Goal: Task Accomplishment & Management: Use online tool/utility

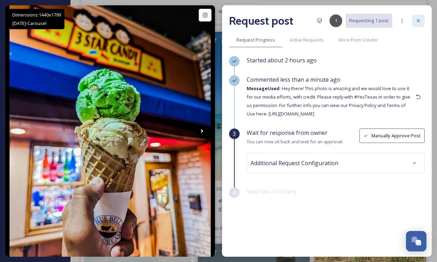
scroll to position [44404, 0]
click at [419, 21] on icon at bounding box center [419, 21] width 6 height 6
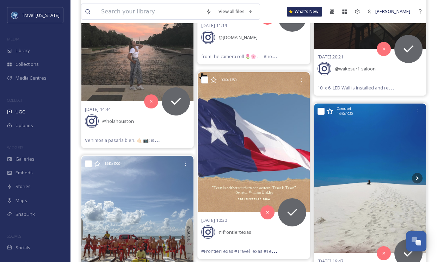
scroll to position [45526, 0]
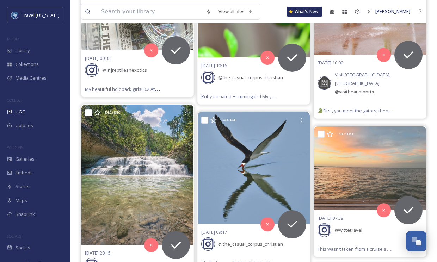
scroll to position [46990, 0]
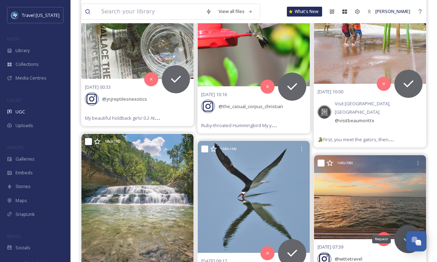
click at [401, 225] on div "Request" at bounding box center [409, 239] width 28 height 28
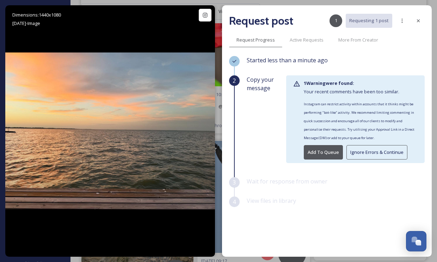
click at [368, 154] on button "Ignore Errors & Continue" at bounding box center [377, 152] width 61 height 14
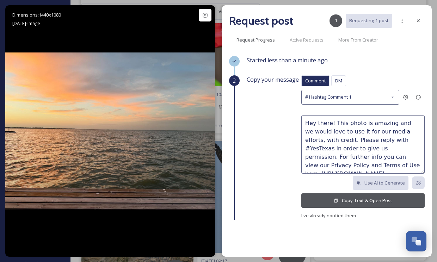
click at [341, 197] on button "Copy Text & Open Post" at bounding box center [363, 201] width 123 height 14
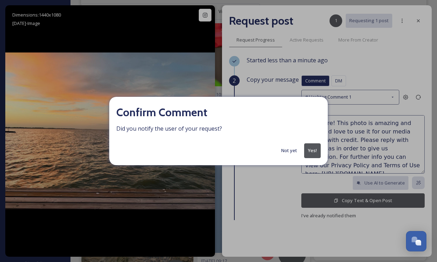
click at [310, 154] on button "Yes!" at bounding box center [312, 151] width 17 height 14
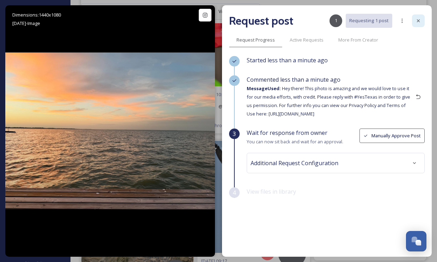
click at [419, 24] on div at bounding box center [418, 20] width 13 height 13
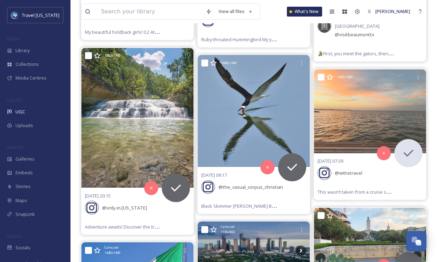
scroll to position [47083, 0]
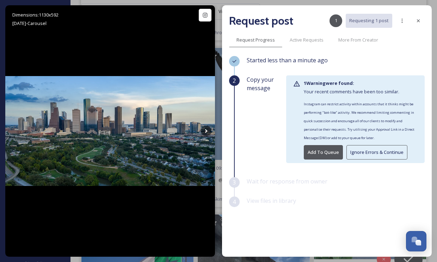
click at [323, 152] on button "Add To Queue" at bounding box center [323, 152] width 39 height 14
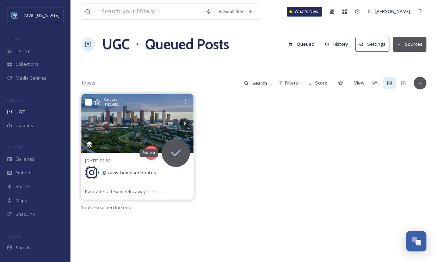
click at [178, 148] on icon at bounding box center [176, 153] width 14 height 14
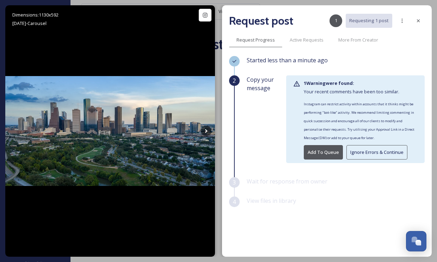
click at [376, 156] on button "Ignore Errors & Continue" at bounding box center [377, 152] width 61 height 14
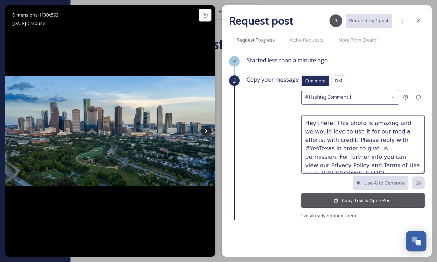
click at [352, 196] on button "Copy Text & Open Post" at bounding box center [363, 201] width 123 height 14
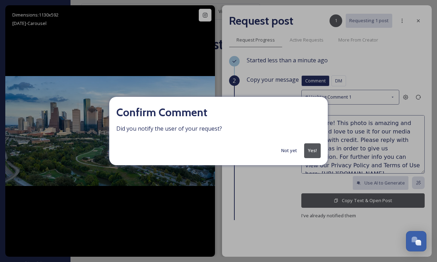
click at [312, 152] on button "Yes!" at bounding box center [312, 151] width 17 height 14
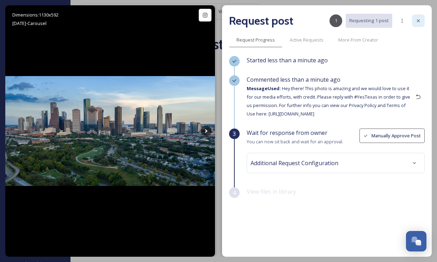
click at [421, 22] on icon at bounding box center [419, 21] width 6 height 6
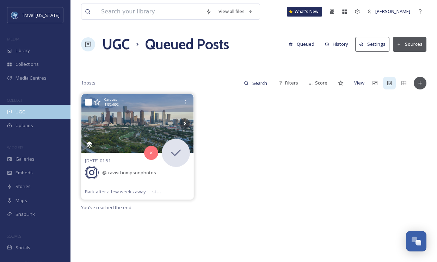
click at [19, 114] on span "UGC" at bounding box center [21, 112] width 10 height 7
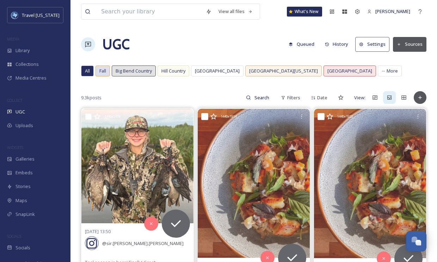
click at [106, 72] on span "Fall" at bounding box center [102, 71] width 7 height 7
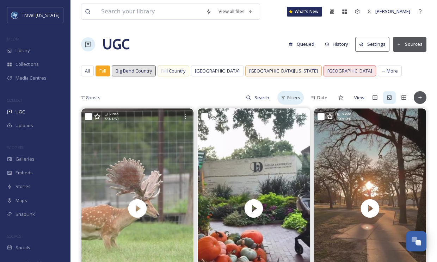
click at [287, 98] on span "Filters" at bounding box center [293, 98] width 13 height 7
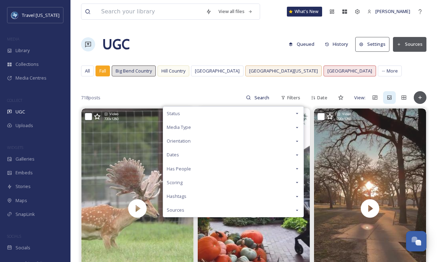
click at [232, 128] on div "Media Type" at bounding box center [233, 128] width 140 height 14
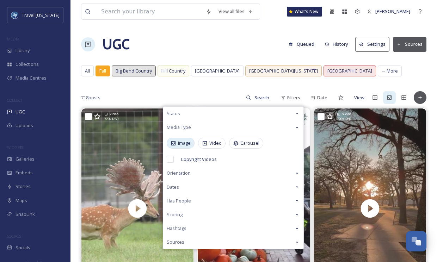
click at [175, 142] on icon at bounding box center [174, 144] width 6 height 6
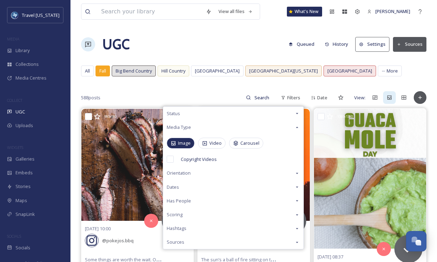
click at [155, 94] on div "588 posts Filters Status Media Type Image Video Carousel Copyright Videos Orien…" at bounding box center [254, 98] width 346 height 14
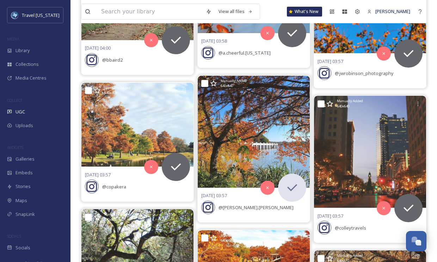
scroll to position [1260, 0]
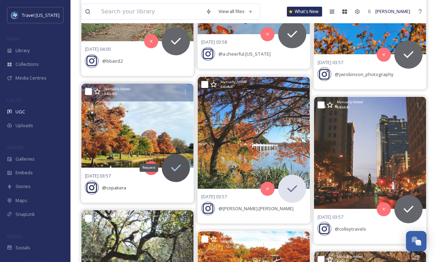
click at [176, 163] on icon at bounding box center [176, 168] width 14 height 14
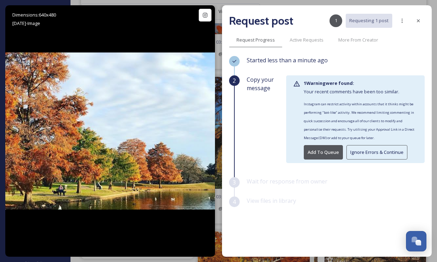
click at [354, 155] on button "Ignore Errors & Continue" at bounding box center [377, 152] width 61 height 14
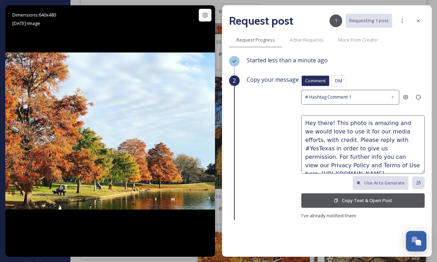
click at [321, 202] on button "Copy Text & Open Post" at bounding box center [363, 201] width 123 height 14
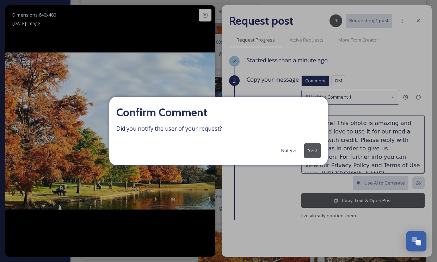
click at [311, 152] on button "Yes!" at bounding box center [312, 151] width 17 height 14
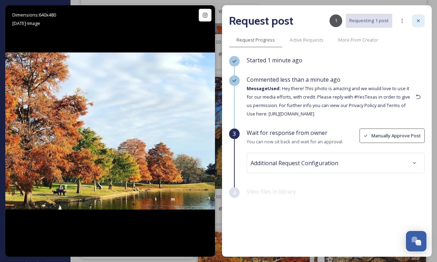
click at [419, 20] on icon at bounding box center [419, 21] width 6 height 6
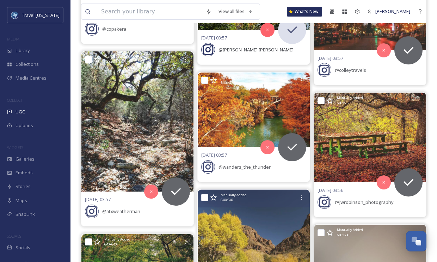
scroll to position [1415, 0]
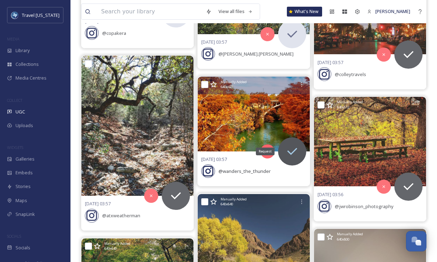
click at [296, 147] on icon at bounding box center [292, 152] width 14 height 14
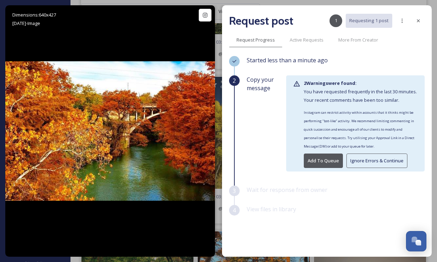
click at [364, 160] on button "Ignore Errors & Continue" at bounding box center [377, 161] width 61 height 14
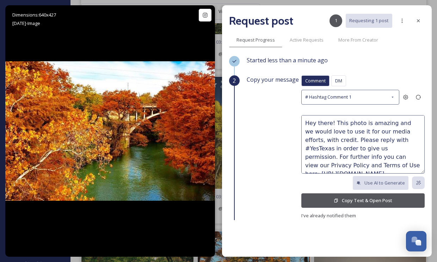
click at [337, 199] on icon at bounding box center [336, 201] width 5 height 5
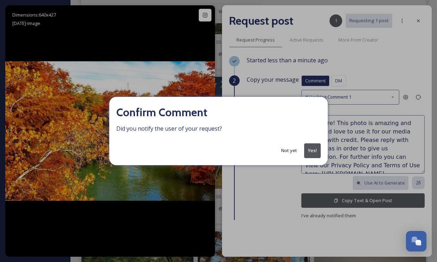
click at [308, 150] on button "Yes!" at bounding box center [312, 151] width 17 height 14
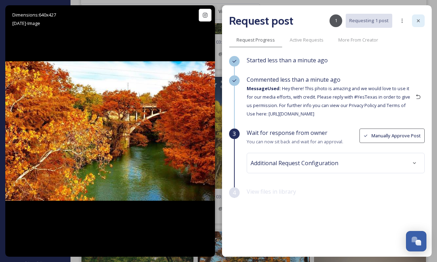
click at [415, 18] on div at bounding box center [418, 20] width 13 height 13
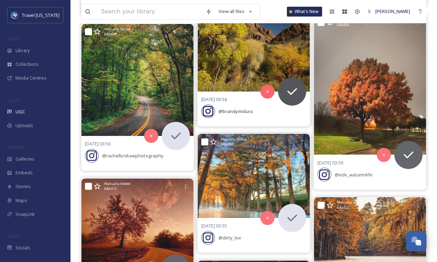
scroll to position [1630, 0]
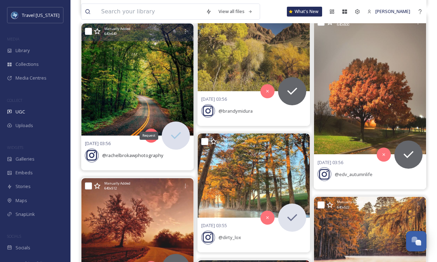
click at [175, 129] on icon at bounding box center [176, 136] width 14 height 14
click at [178, 138] on icon at bounding box center [176, 136] width 14 height 14
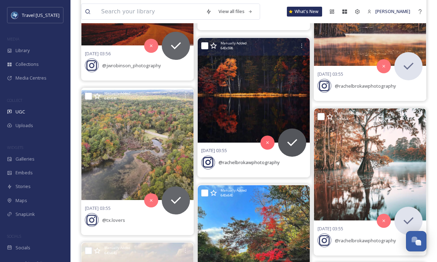
scroll to position [1853, 0]
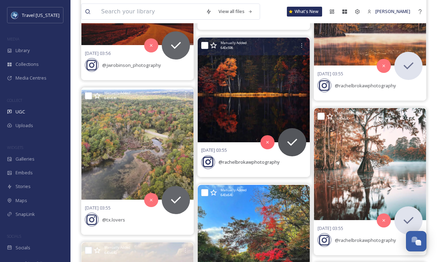
click at [237, 125] on img at bounding box center [254, 90] width 112 height 105
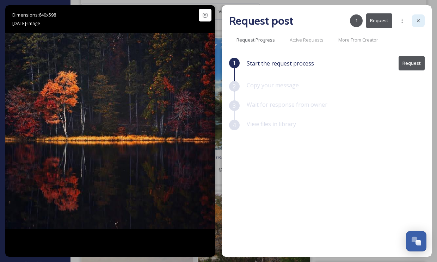
click at [417, 24] on div at bounding box center [418, 20] width 13 height 13
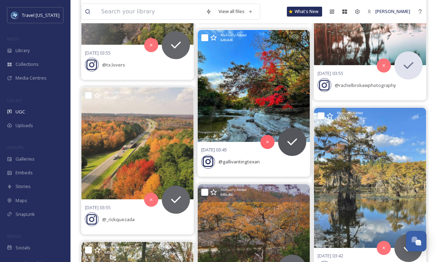
scroll to position [2006, 0]
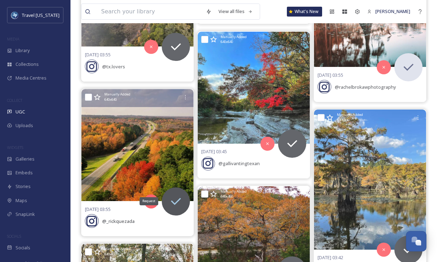
click at [179, 198] on icon at bounding box center [176, 202] width 14 height 14
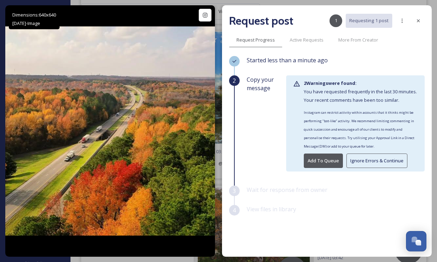
click at [362, 160] on button "Ignore Errors & Continue" at bounding box center [377, 161] width 61 height 14
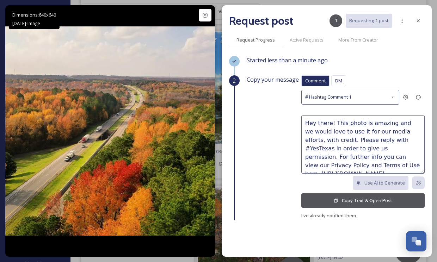
click at [334, 202] on button "Copy Text & Open Post" at bounding box center [363, 201] width 123 height 14
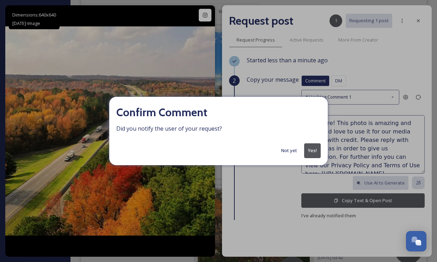
click at [309, 154] on button "Yes!" at bounding box center [312, 151] width 17 height 14
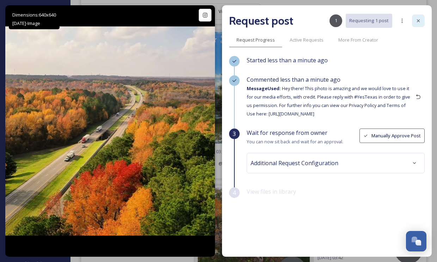
click at [416, 18] on icon at bounding box center [419, 21] width 6 height 6
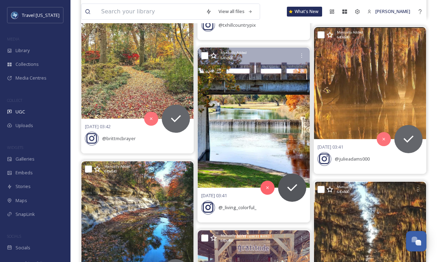
scroll to position [2273, 0]
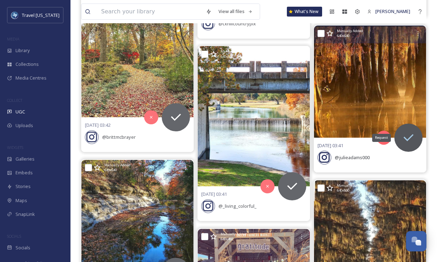
click at [410, 131] on icon at bounding box center [409, 138] width 14 height 14
